Goal: Obtain resource: Obtain resource

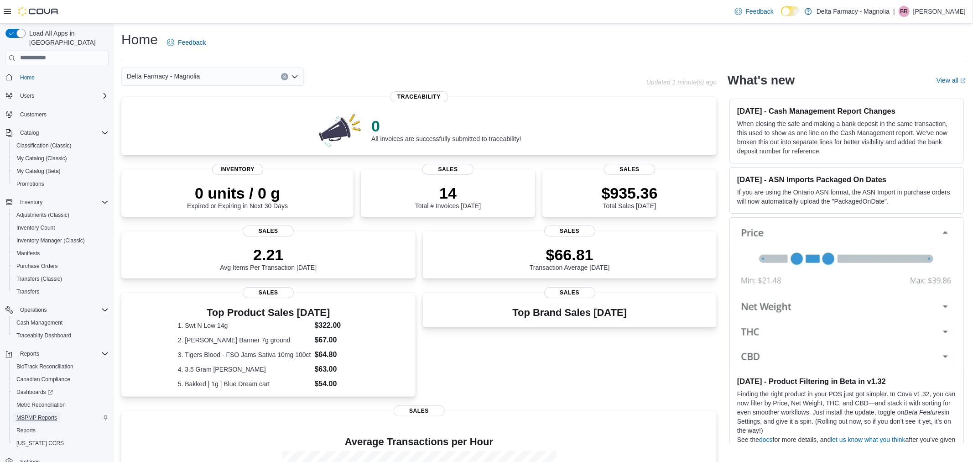
click at [42, 414] on span "MSPMP Reports" at bounding box center [36, 417] width 41 height 7
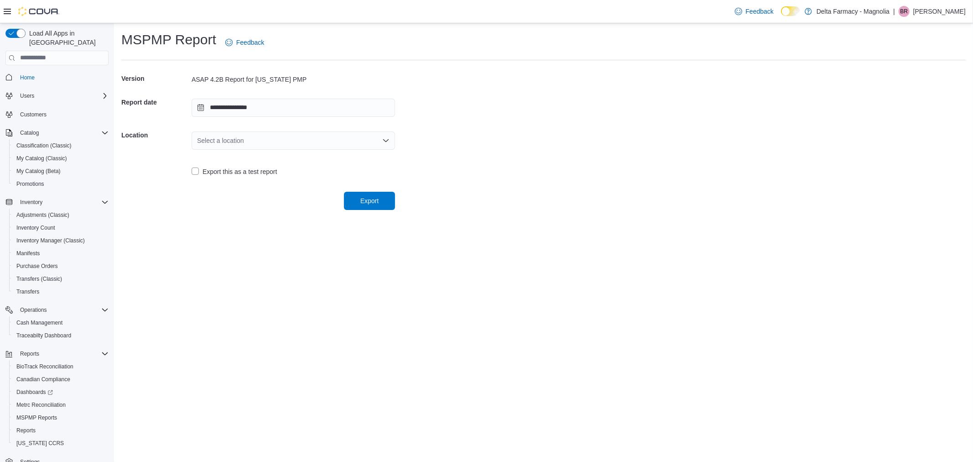
click at [237, 140] on div "Select a location" at bounding box center [293, 140] width 203 height 18
click at [250, 167] on span "Delta Farmacy - Magnolia" at bounding box center [299, 168] width 182 height 9
click at [353, 203] on span "Export" at bounding box center [369, 200] width 40 height 18
